Goal: Find specific page/section: Find specific page/section

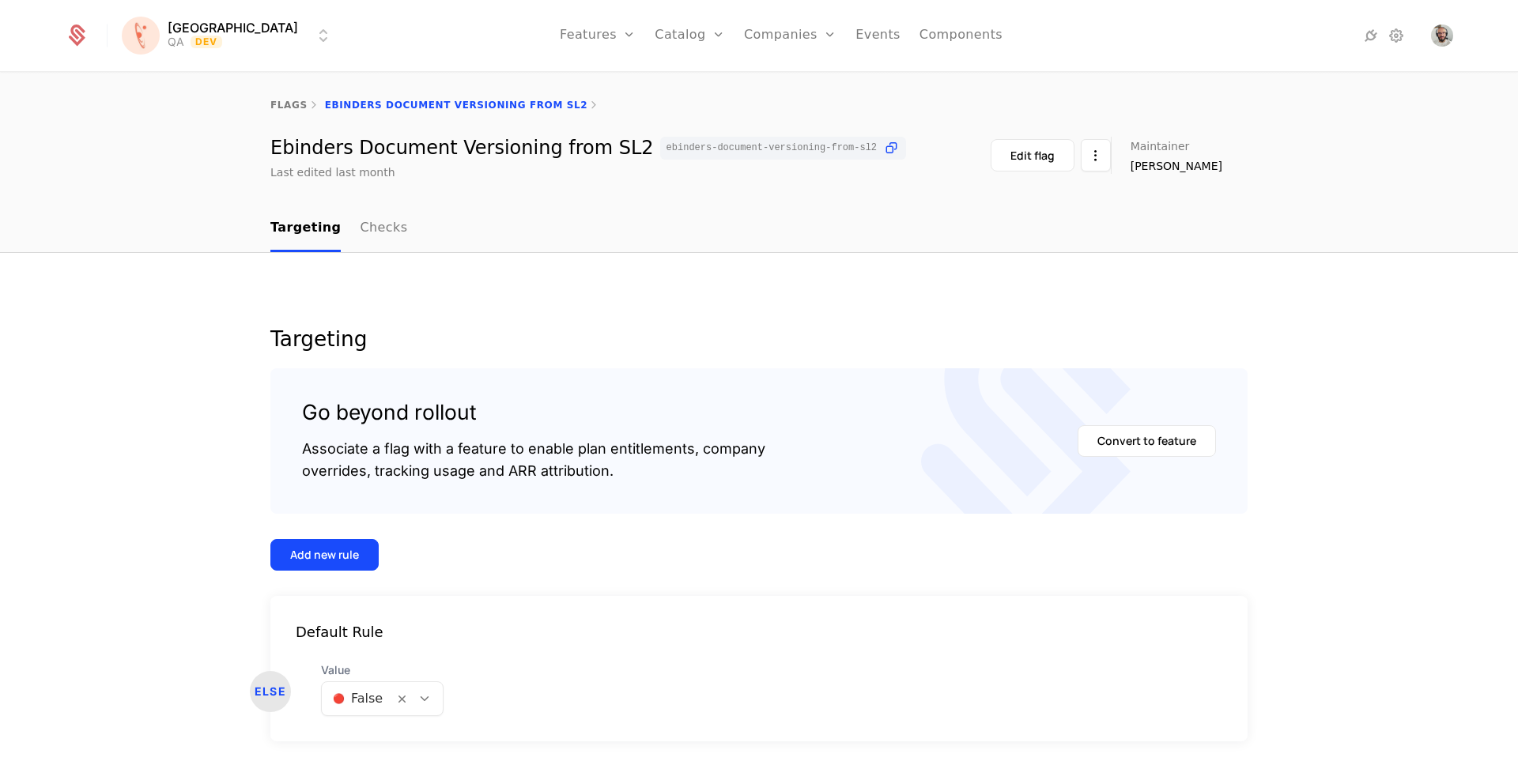
click at [292, 96] on div "flags Ebinders Document Versioning from SL2" at bounding box center [759, 105] width 1518 height 64
click at [290, 103] on link "flags" at bounding box center [288, 104] width 38 height 11
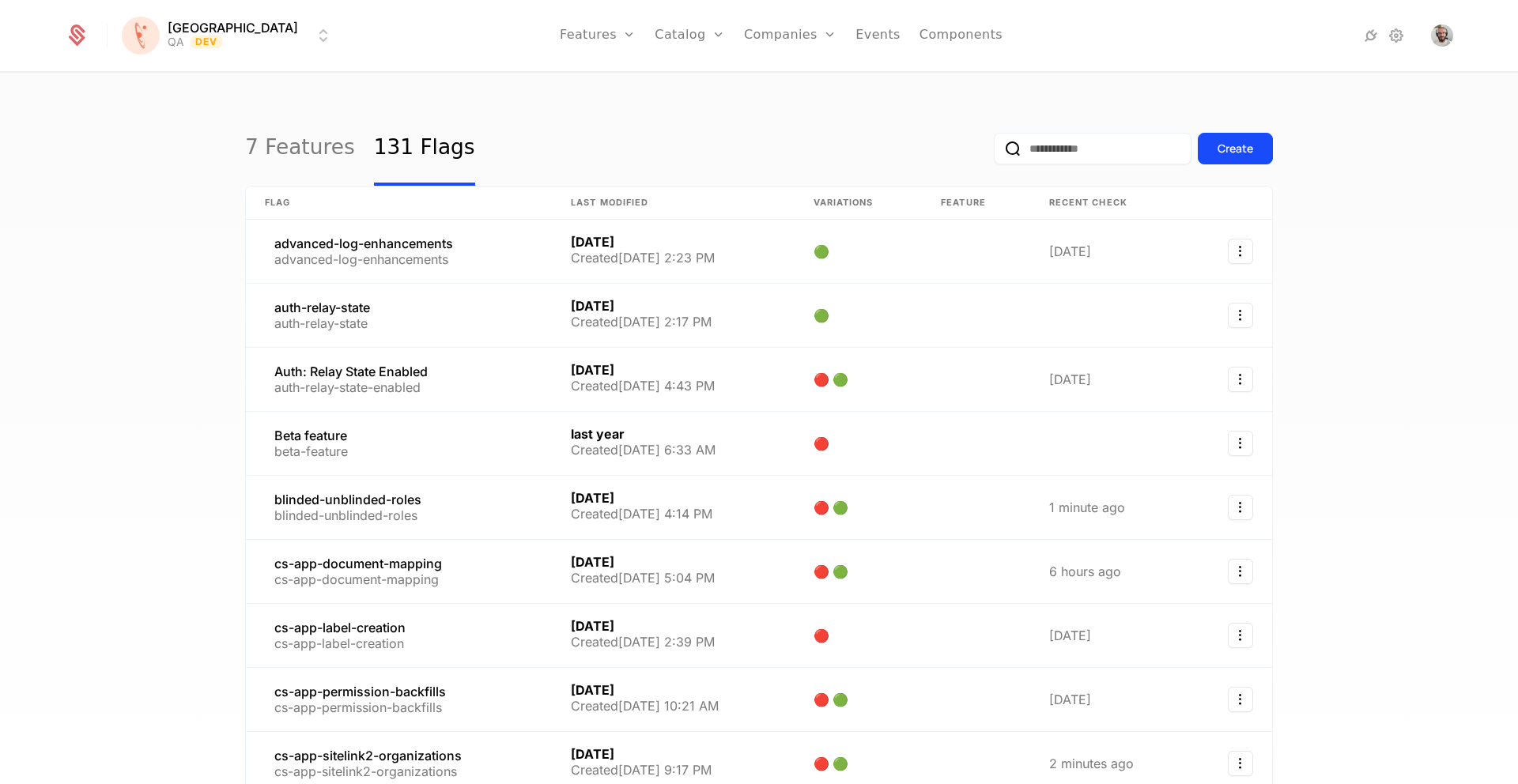
click at [1056, 149] on input "email" at bounding box center [1093, 149] width 198 height 32
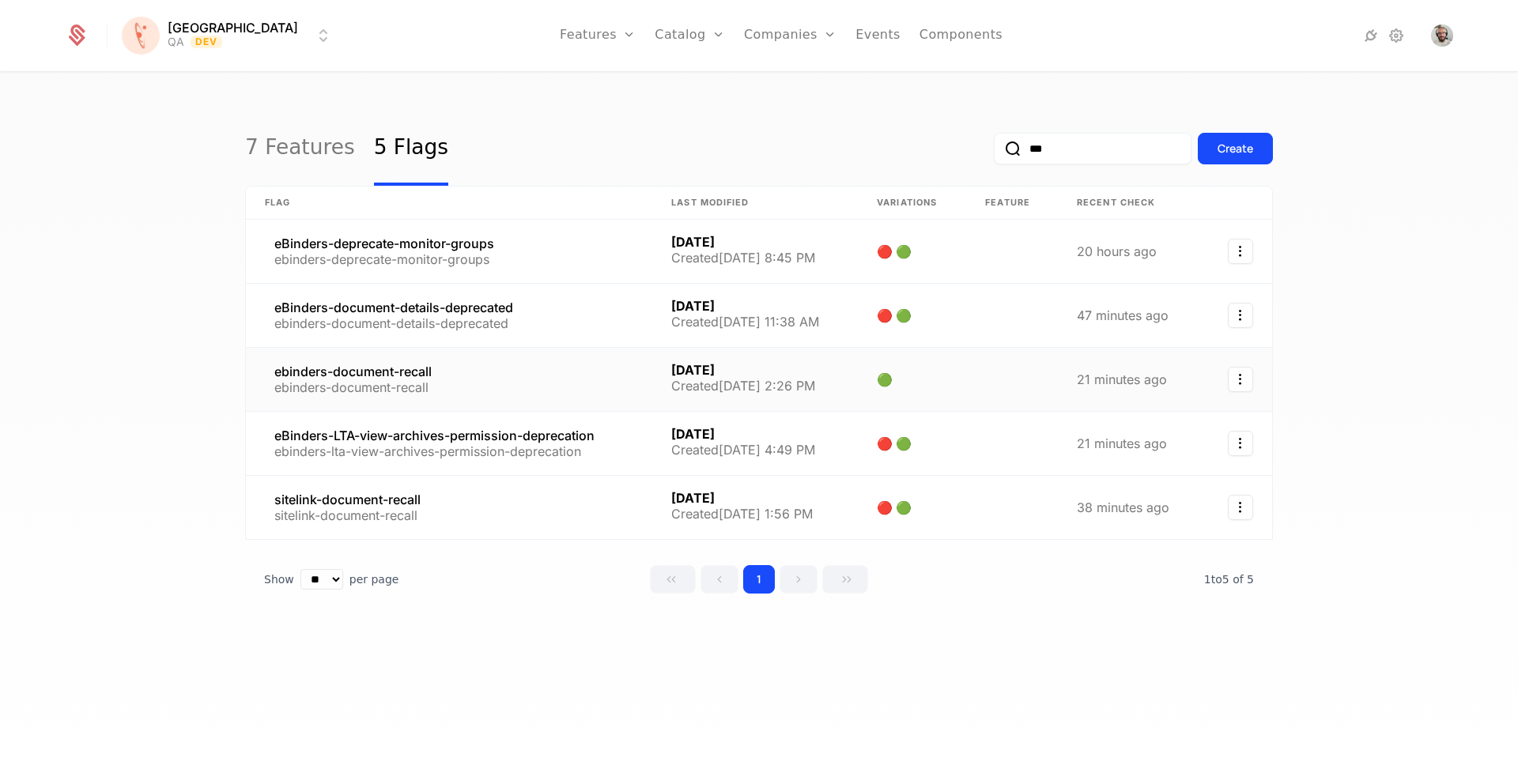
type input "***"
click at [417, 368] on link at bounding box center [448, 380] width 406 height 64
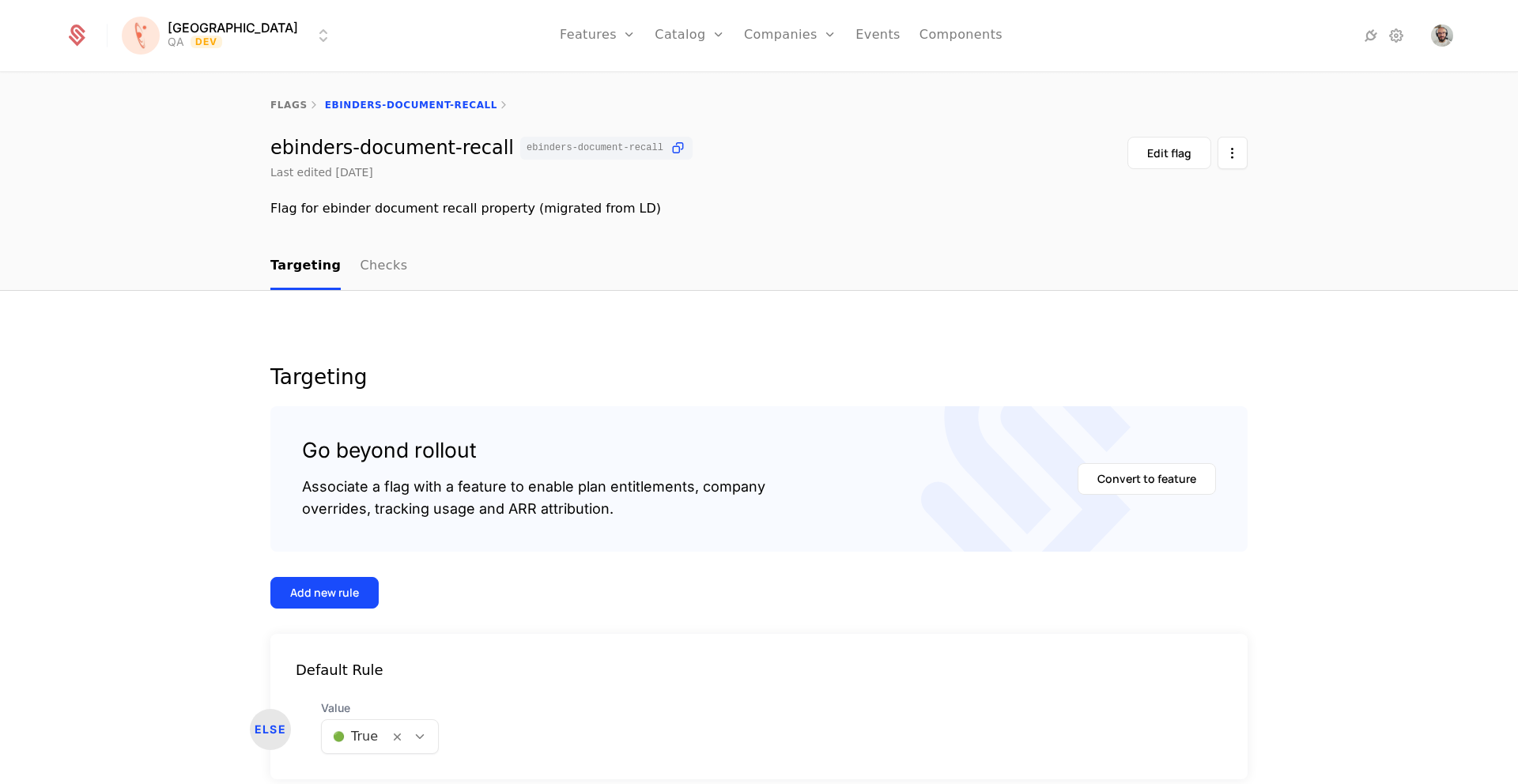
click at [669, 147] on icon at bounding box center [677, 148] width 16 height 16
